Goal: Task Accomplishment & Management: Use online tool/utility

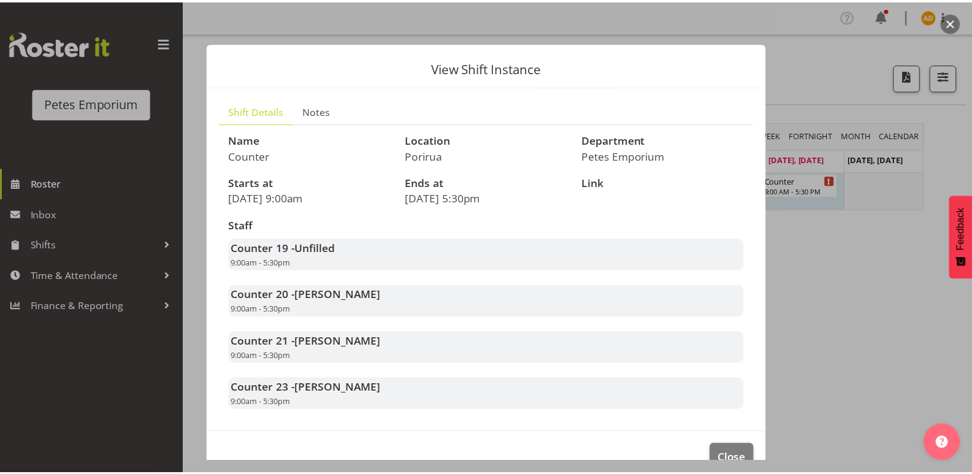
scroll to position [28, 0]
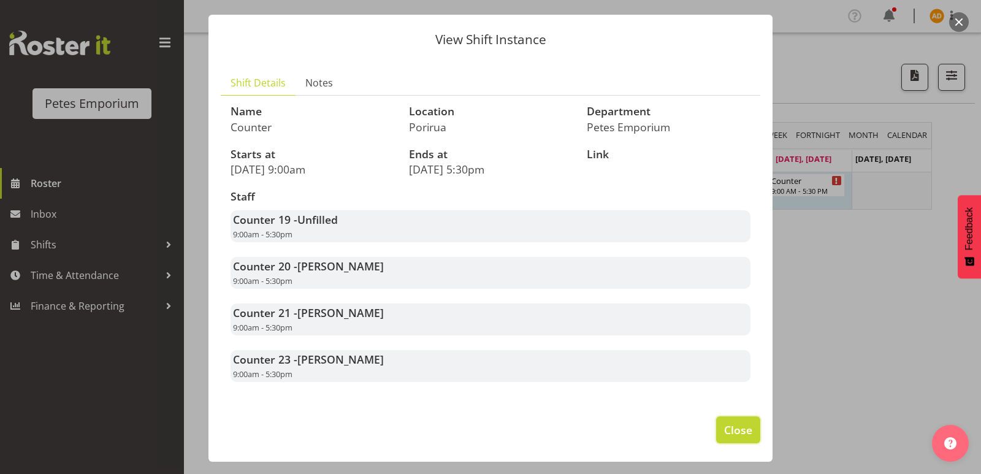
click at [737, 439] on button "Close" at bounding box center [738, 429] width 44 height 27
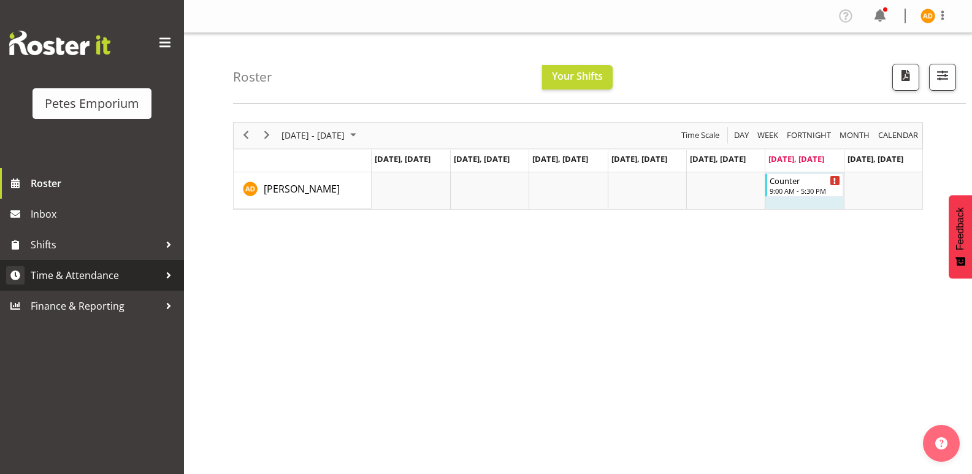
click at [145, 277] on span "Time & Attendance" at bounding box center [95, 275] width 129 height 18
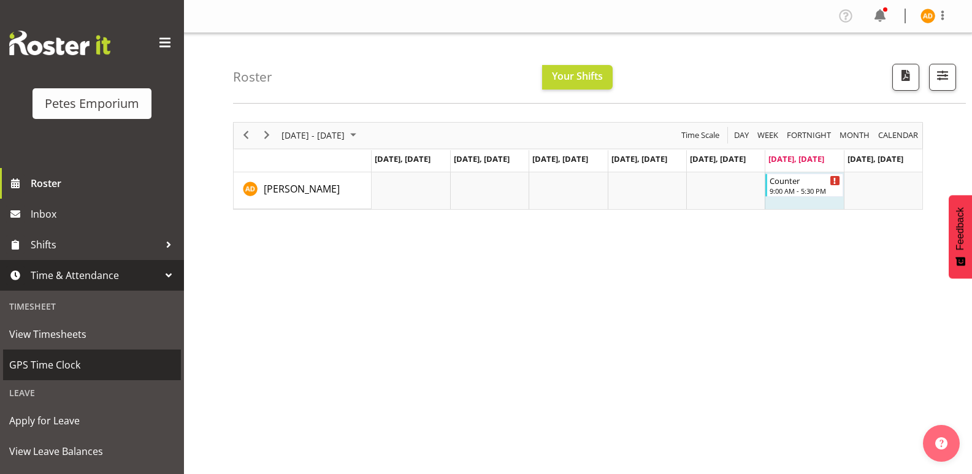
click at [107, 367] on span "GPS Time Clock" at bounding box center [92, 365] width 166 height 18
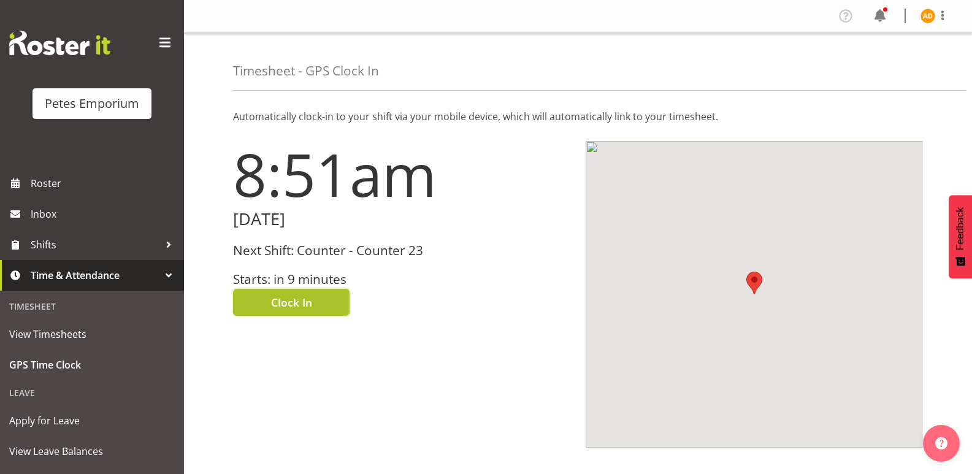
click at [305, 293] on button "Clock In" at bounding box center [291, 302] width 117 height 27
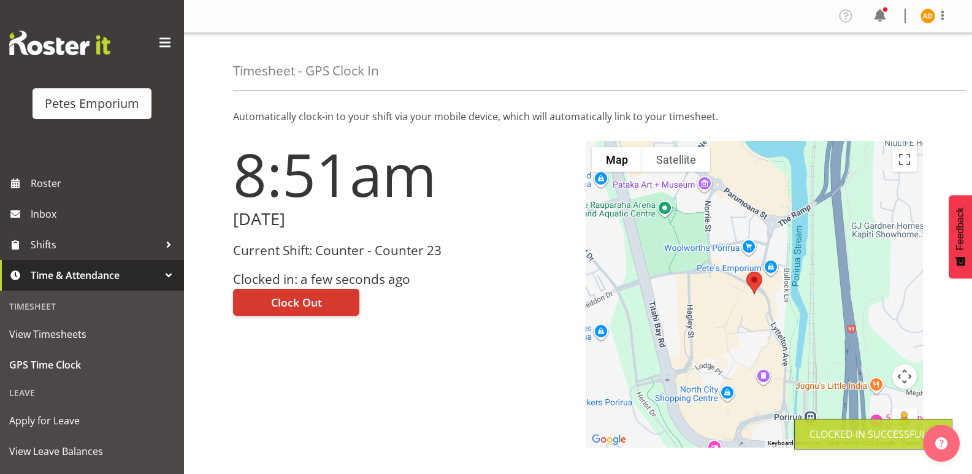
click at [145, 275] on span "Time & Attendance" at bounding box center [95, 275] width 129 height 18
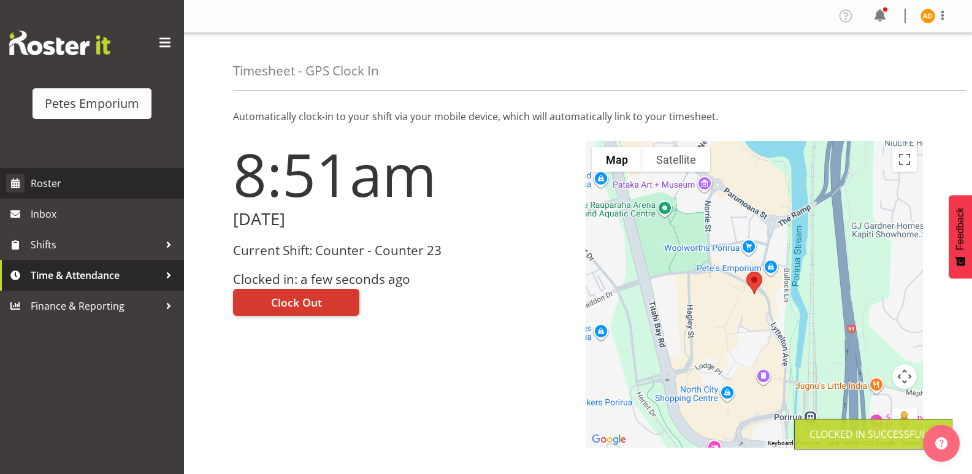
click at [123, 177] on span "Roster" at bounding box center [104, 183] width 147 height 18
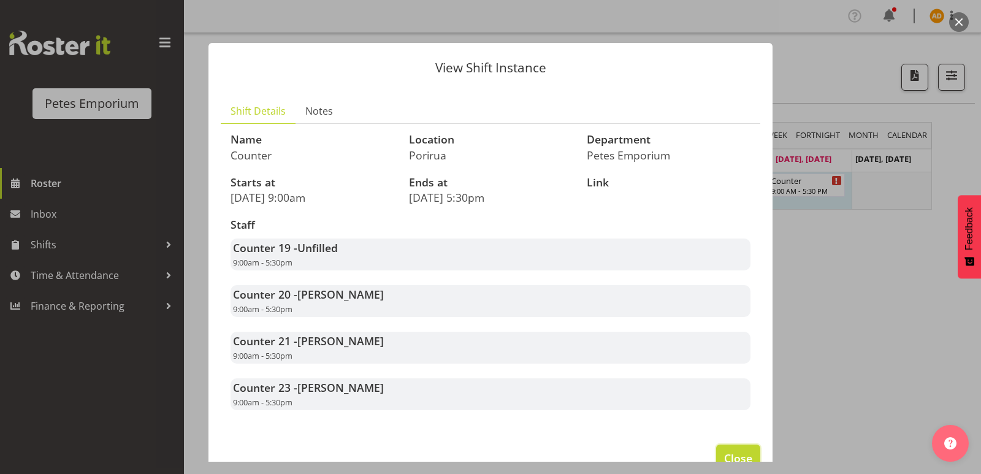
click at [729, 445] on button "Close" at bounding box center [738, 458] width 44 height 27
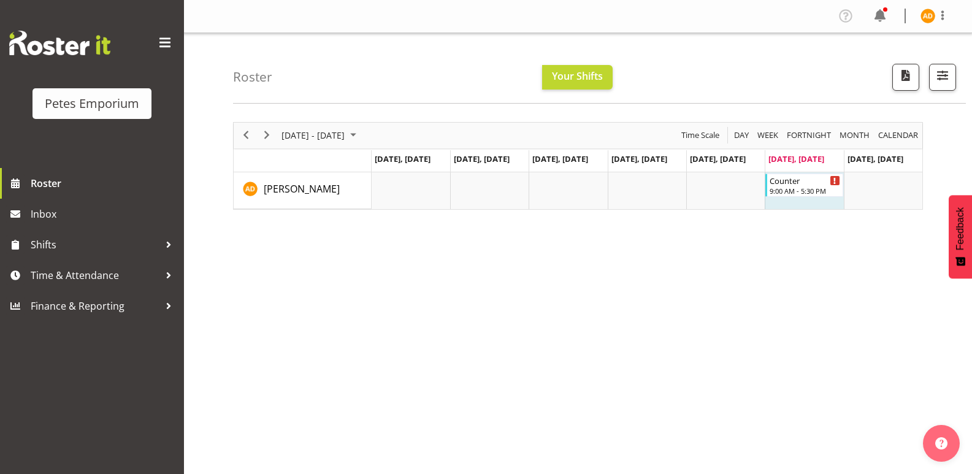
click at [925, 18] on img at bounding box center [927, 16] width 15 height 15
click at [879, 59] on link "Log Out" at bounding box center [891, 64] width 118 height 22
